Goal: Information Seeking & Learning: Learn about a topic

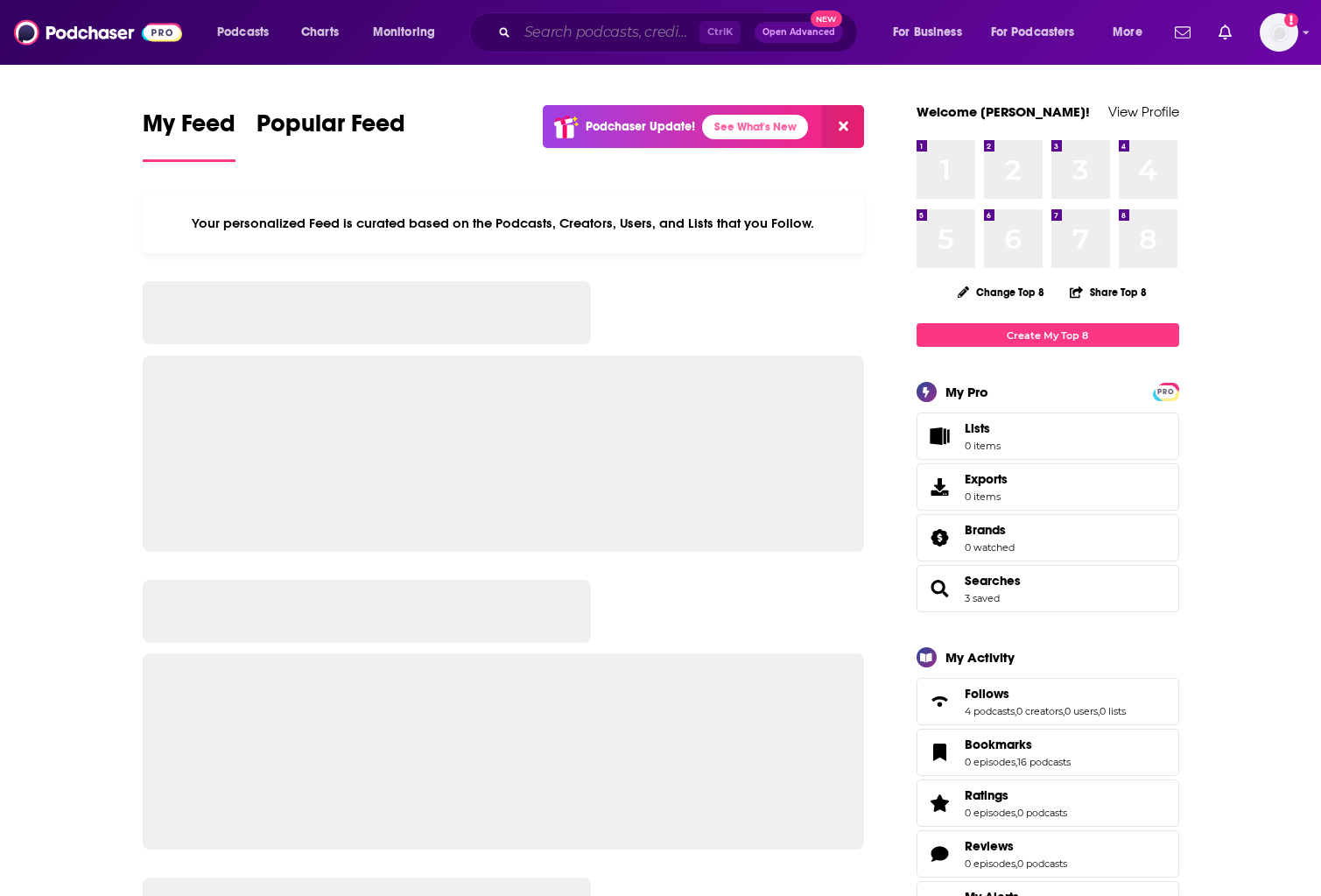
click at [615, 43] on input "Search podcasts, credits, & more..." at bounding box center [608, 33] width 182 height 28
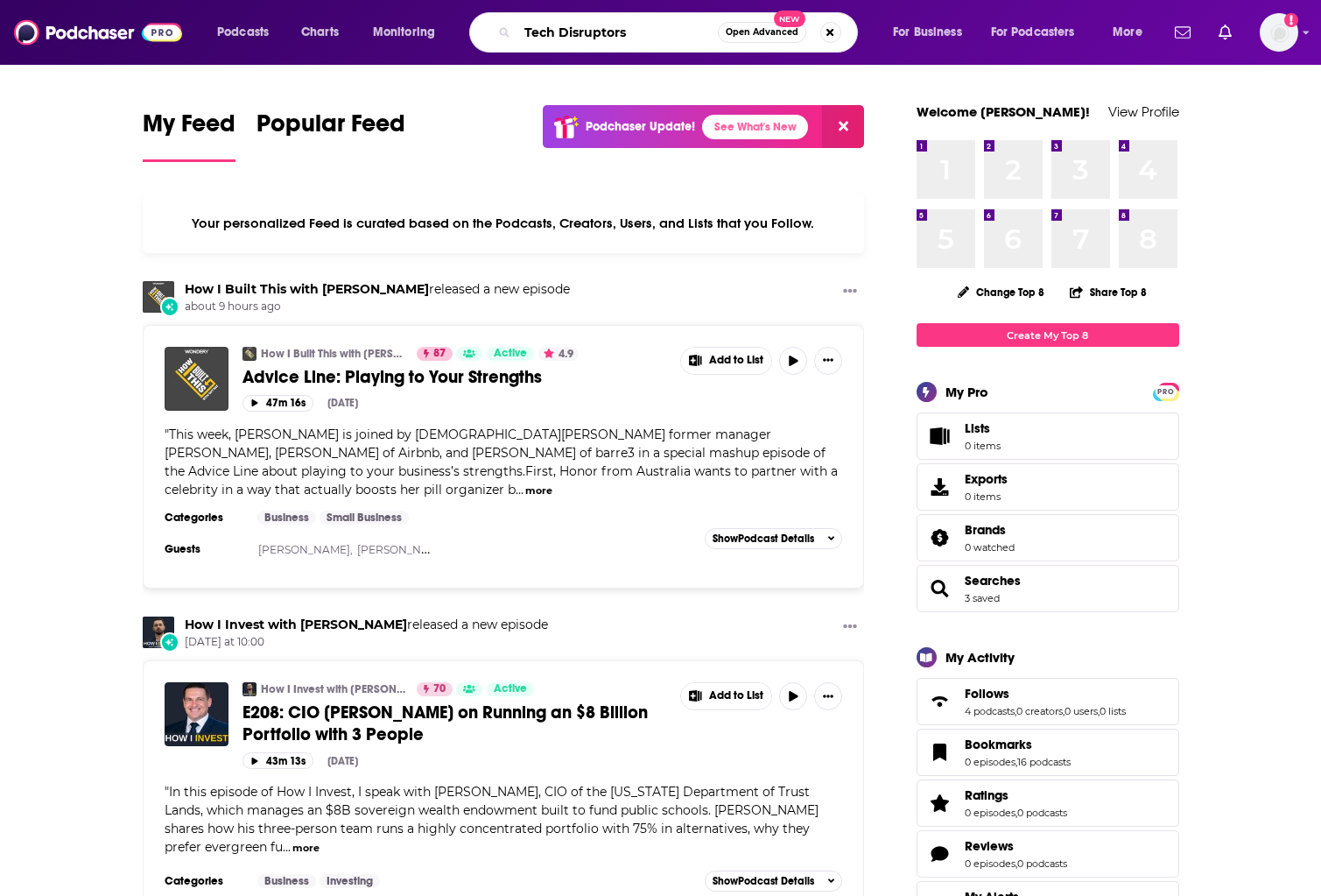
type input "Tech Disruptors"
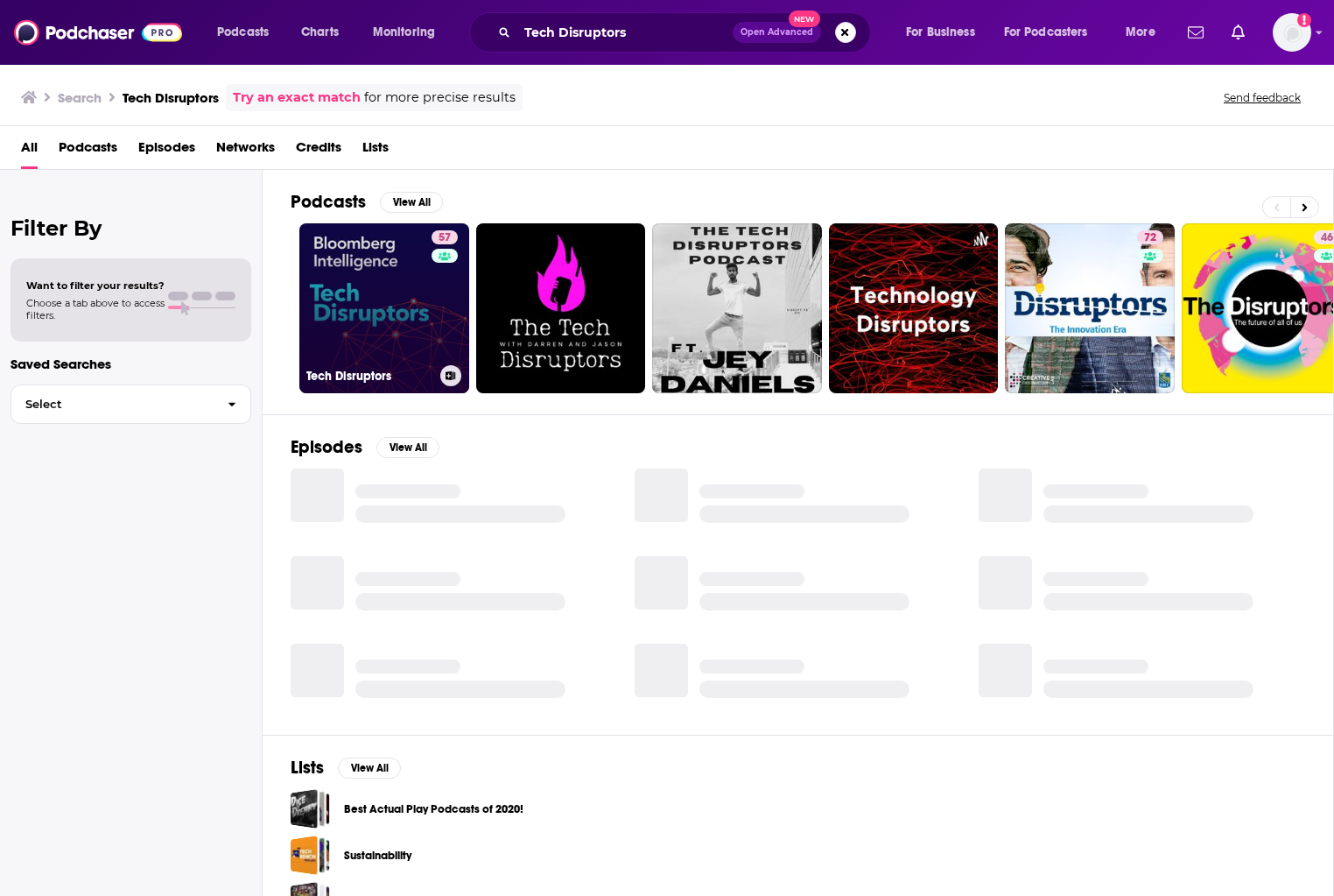
click at [402, 304] on link "57 Tech Disruptors" at bounding box center [384, 307] width 169 height 169
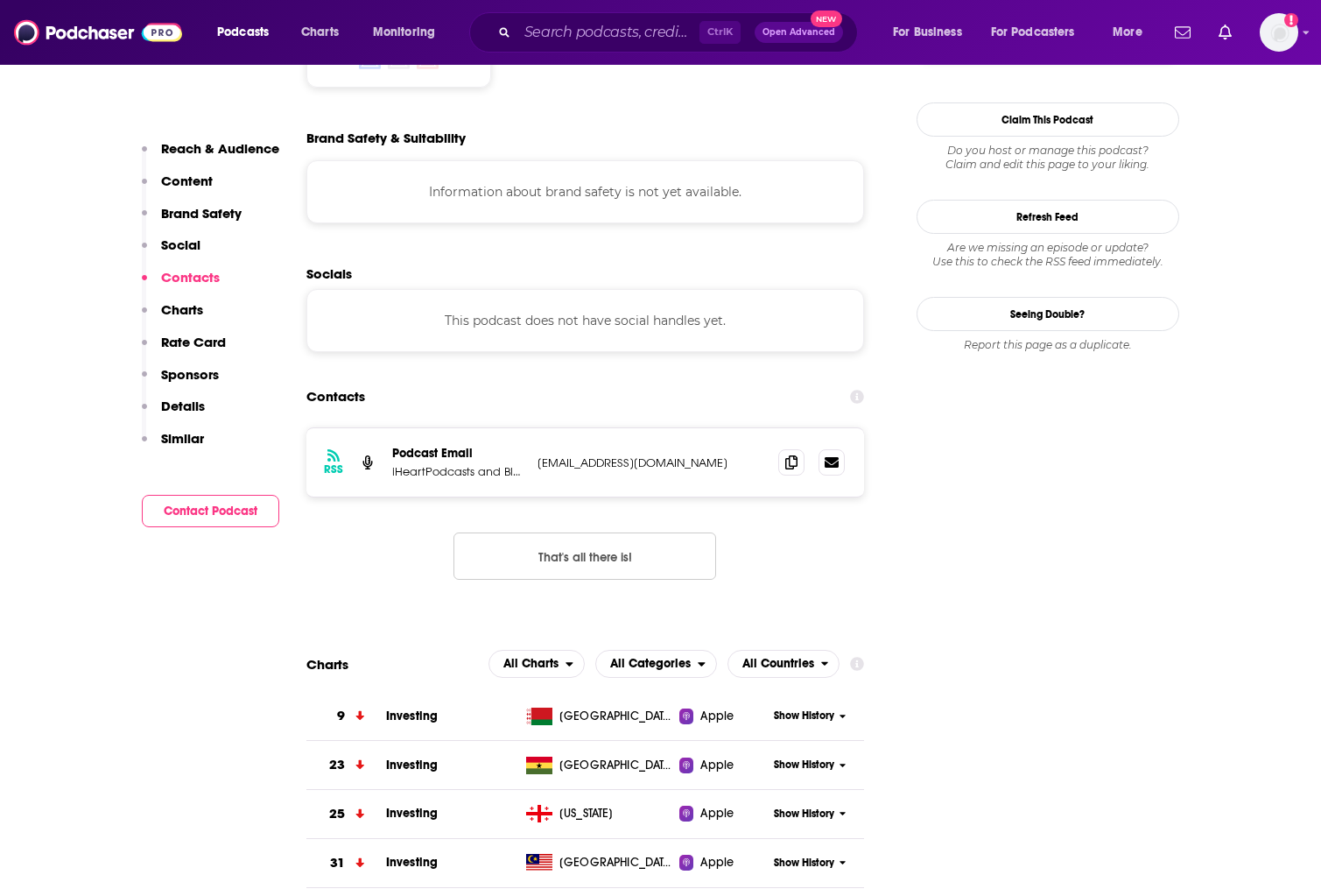
scroll to position [1576, 0]
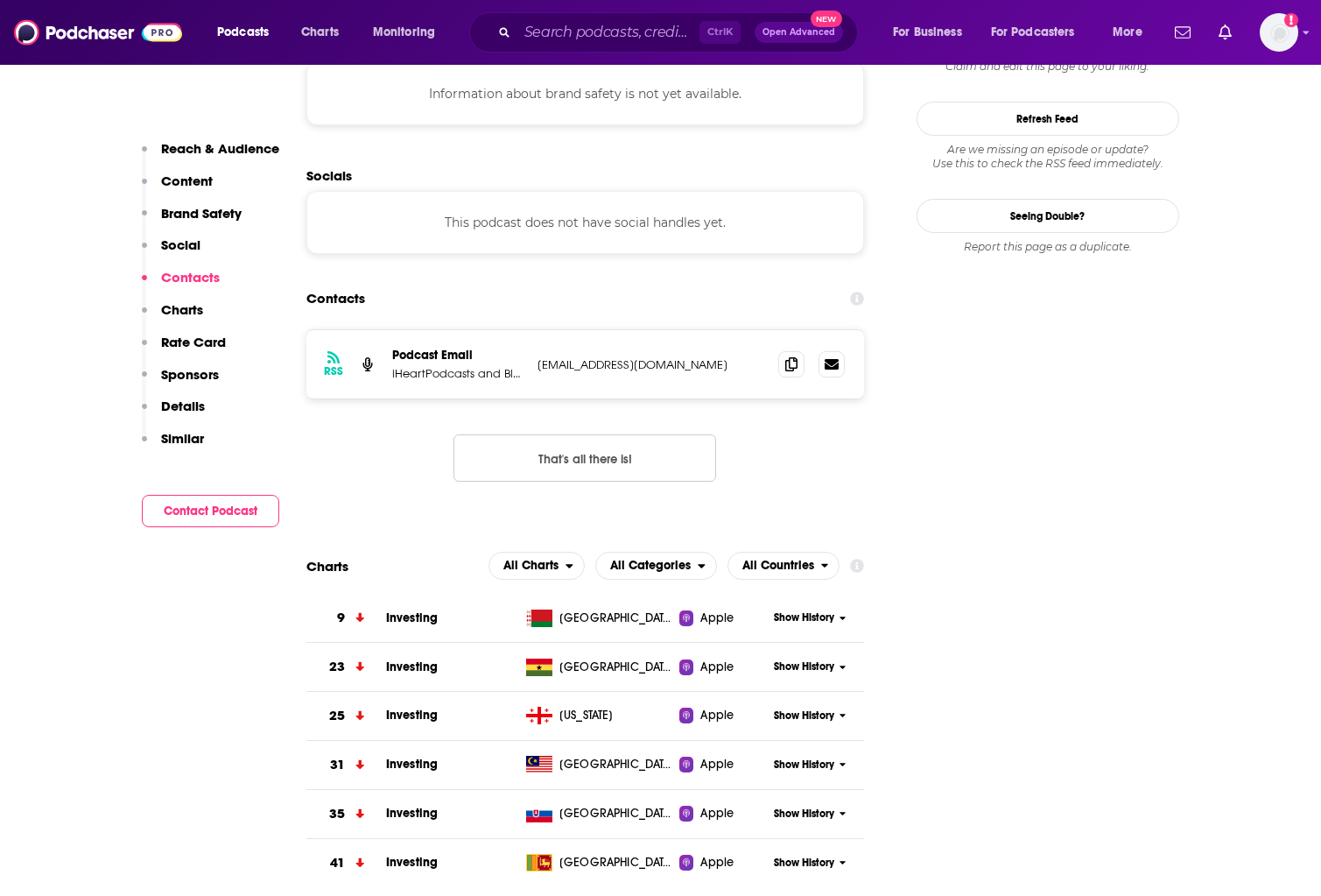
click at [404, 611] on span "Investing" at bounding box center [412, 617] width 52 height 15
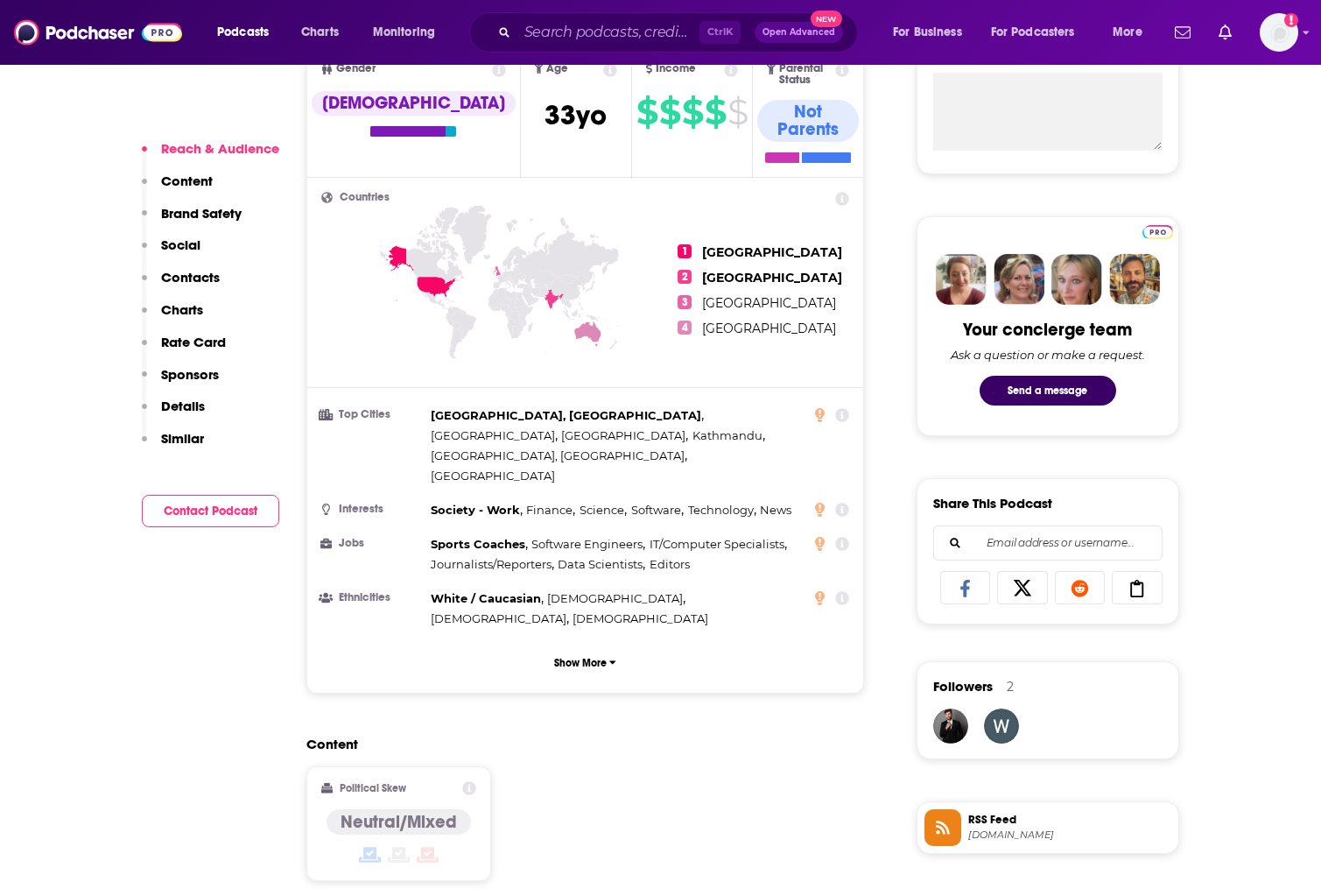
scroll to position [788, 0]
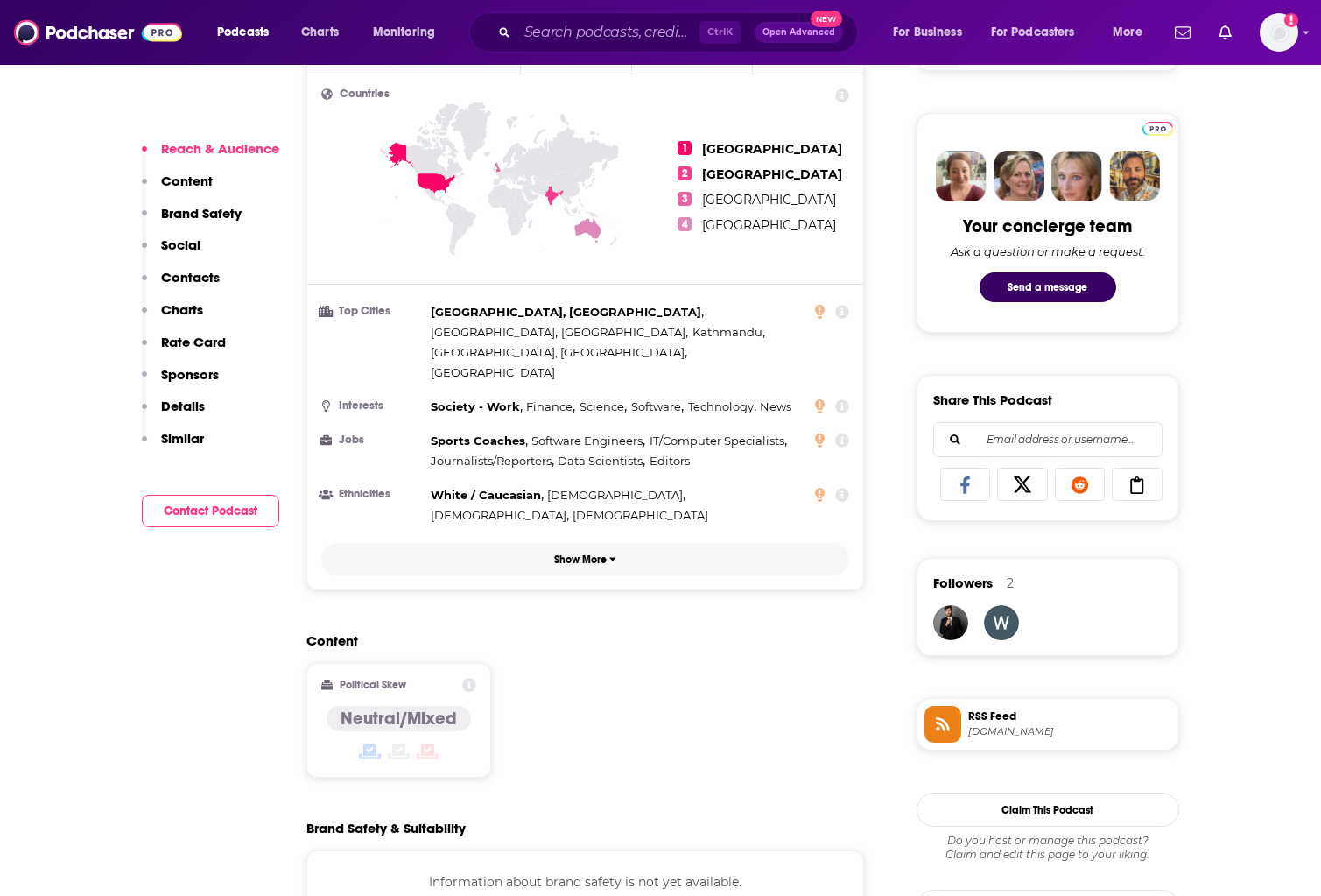
click at [604, 553] on p "Show More" at bounding box center [580, 559] width 53 height 12
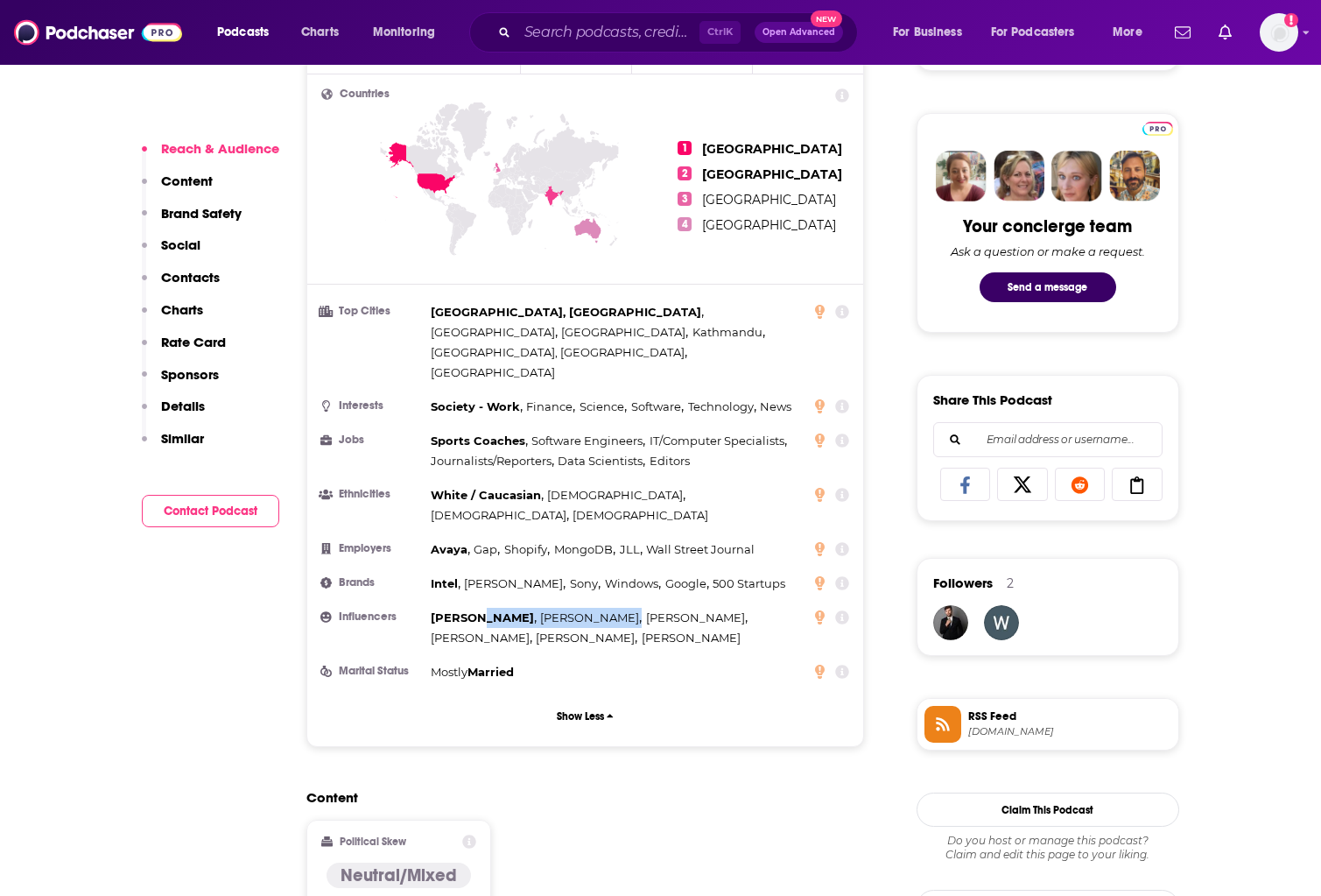
drag, startPoint x: 605, startPoint y: 560, endPoint x: 476, endPoint y: 542, distance: 130.2
click at [476, 608] on div "[PERSON_NAME] , [PERSON_NAME] , [PERSON_NAME] , [PERSON_NAME] , [PERSON_NAME] ,…" at bounding box center [617, 627] width 374 height 41
click at [663, 608] on div "[PERSON_NAME] , [PERSON_NAME] , [PERSON_NAME] , [PERSON_NAME] , [PERSON_NAME] ,…" at bounding box center [617, 627] width 374 height 41
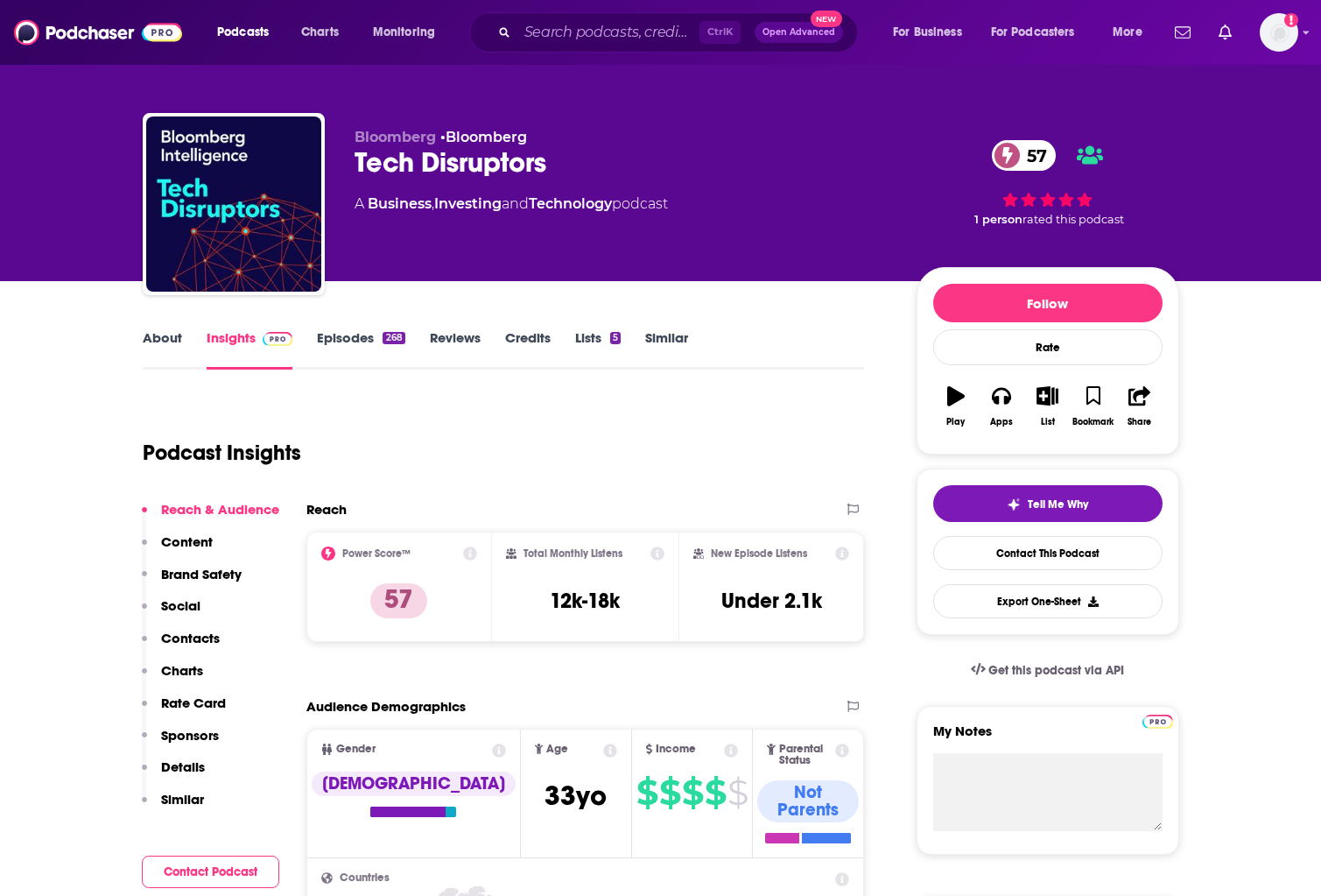
scroll to position [0, 0]
